Goal: Information Seeking & Learning: Learn about a topic

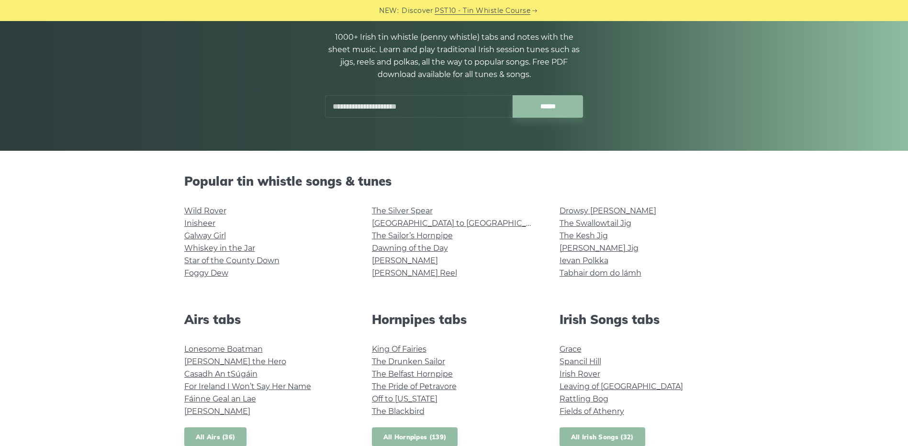
scroll to position [144, 0]
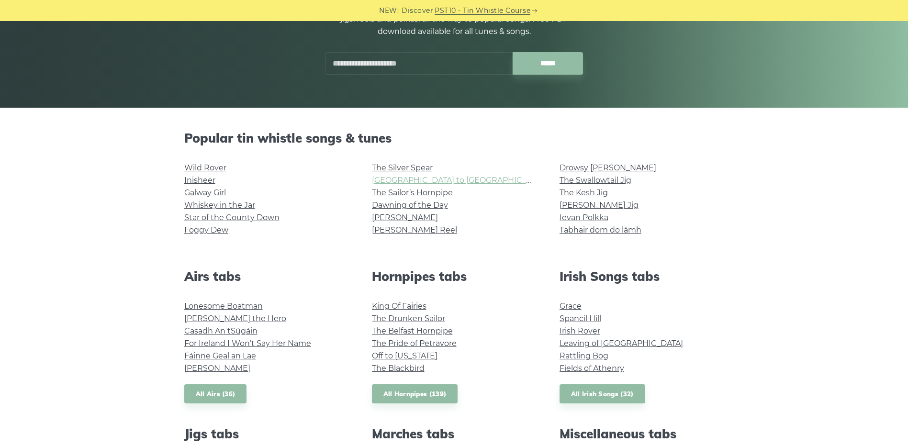
click at [429, 176] on link "[GEOGRAPHIC_DATA] to [GEOGRAPHIC_DATA]" at bounding box center [460, 180] width 177 height 9
click at [419, 305] on link "King Of Fairies" at bounding box center [399, 306] width 55 height 9
click at [585, 335] on link "Irish Rover" at bounding box center [580, 331] width 41 height 9
click at [413, 345] on link "The Pride of Petravore" at bounding box center [414, 343] width 85 height 9
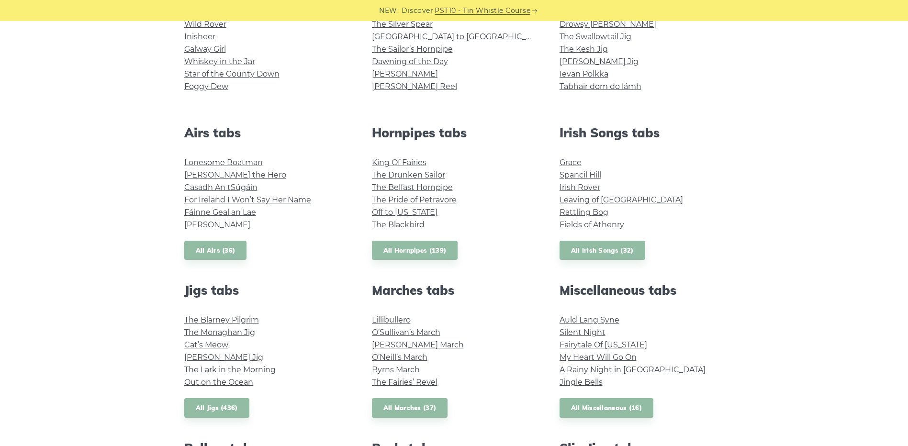
scroll to position [335, 0]
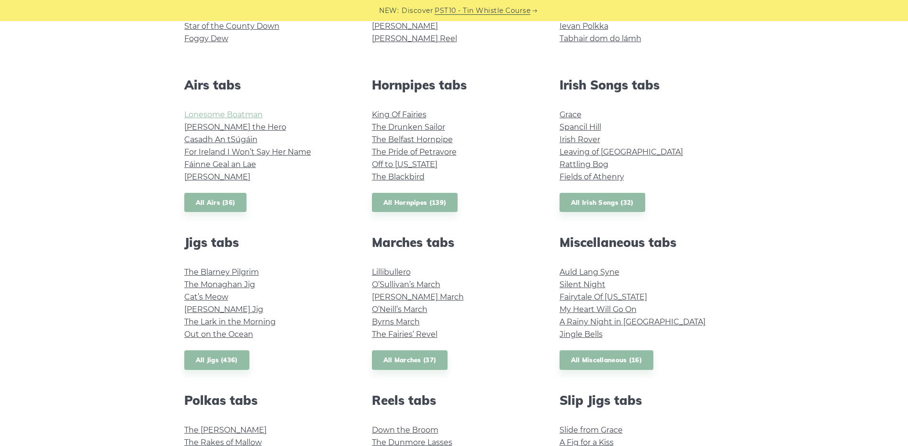
click at [225, 118] on link "Lonesome Boatman" at bounding box center [223, 114] width 79 height 9
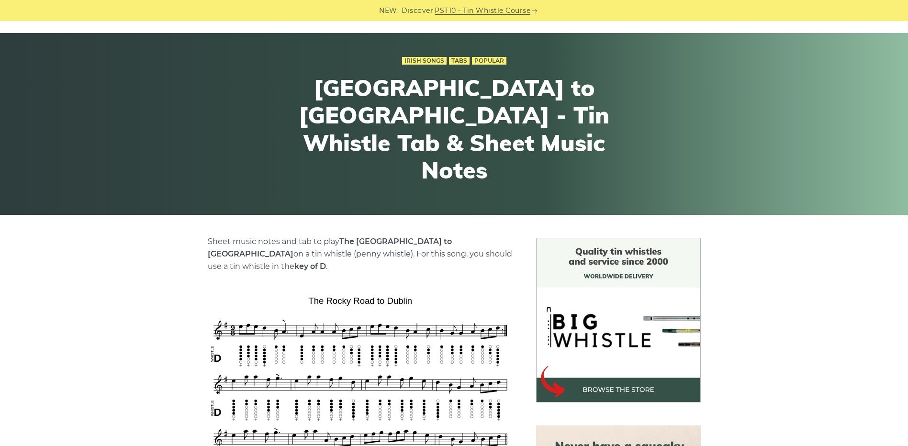
scroll to position [192, 0]
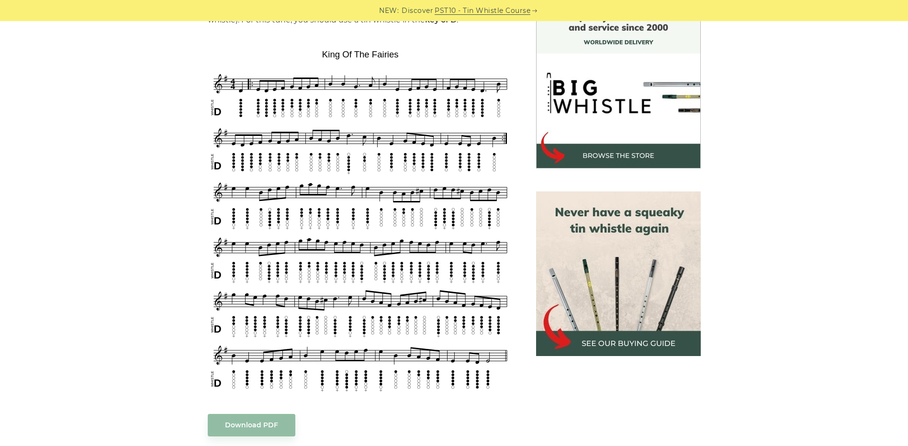
scroll to position [287, 0]
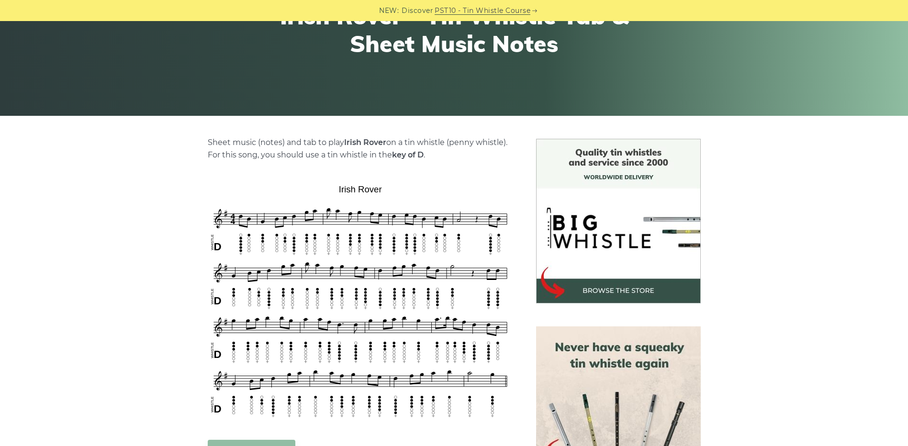
scroll to position [144, 0]
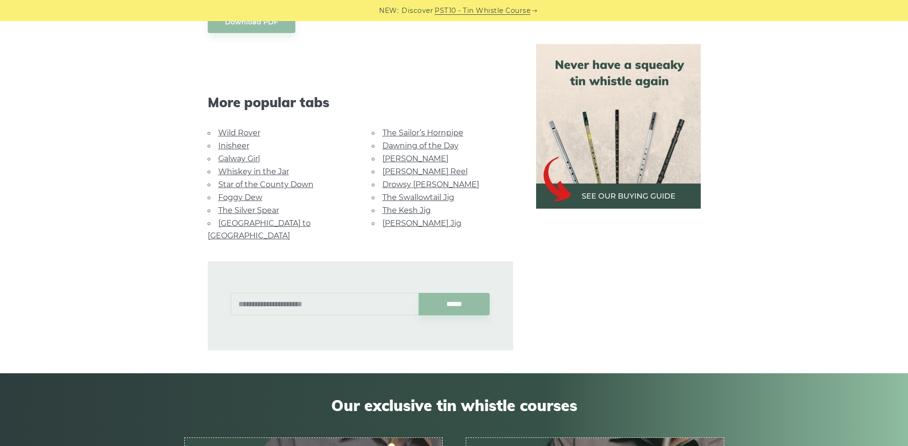
scroll to position [623, 0]
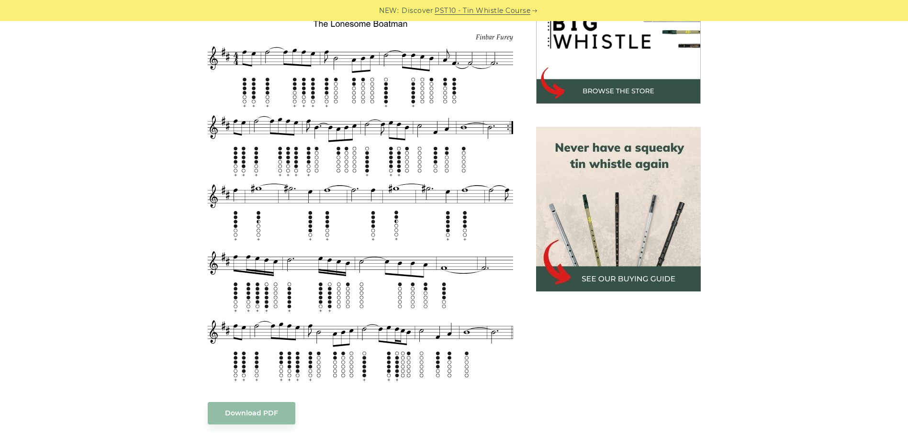
scroll to position [287, 0]
